Goal: Transaction & Acquisition: Purchase product/service

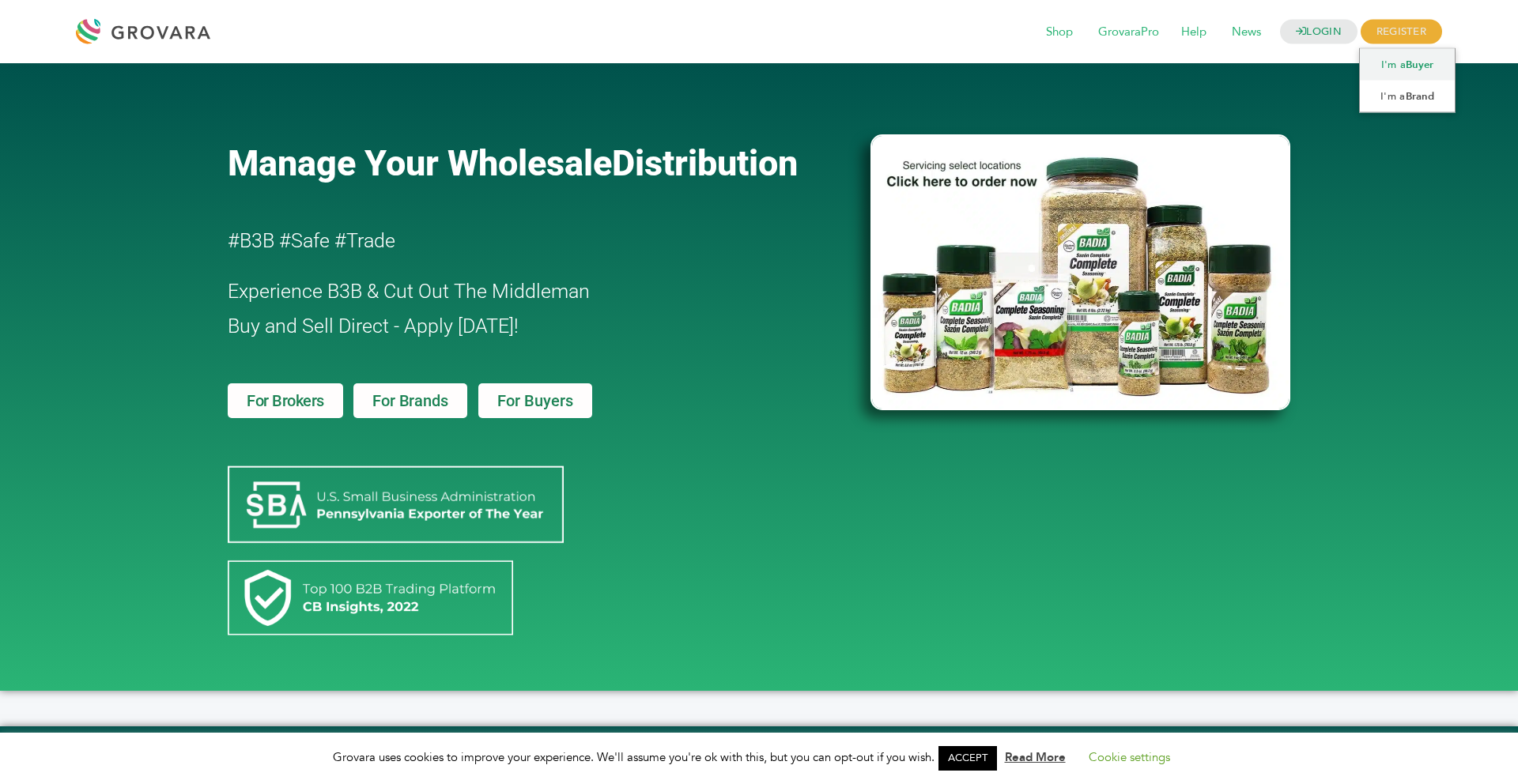
click at [1395, 62] on link "I'm a Buyer" at bounding box center [1407, 64] width 95 height 32
